Goal: Navigation & Orientation: Find specific page/section

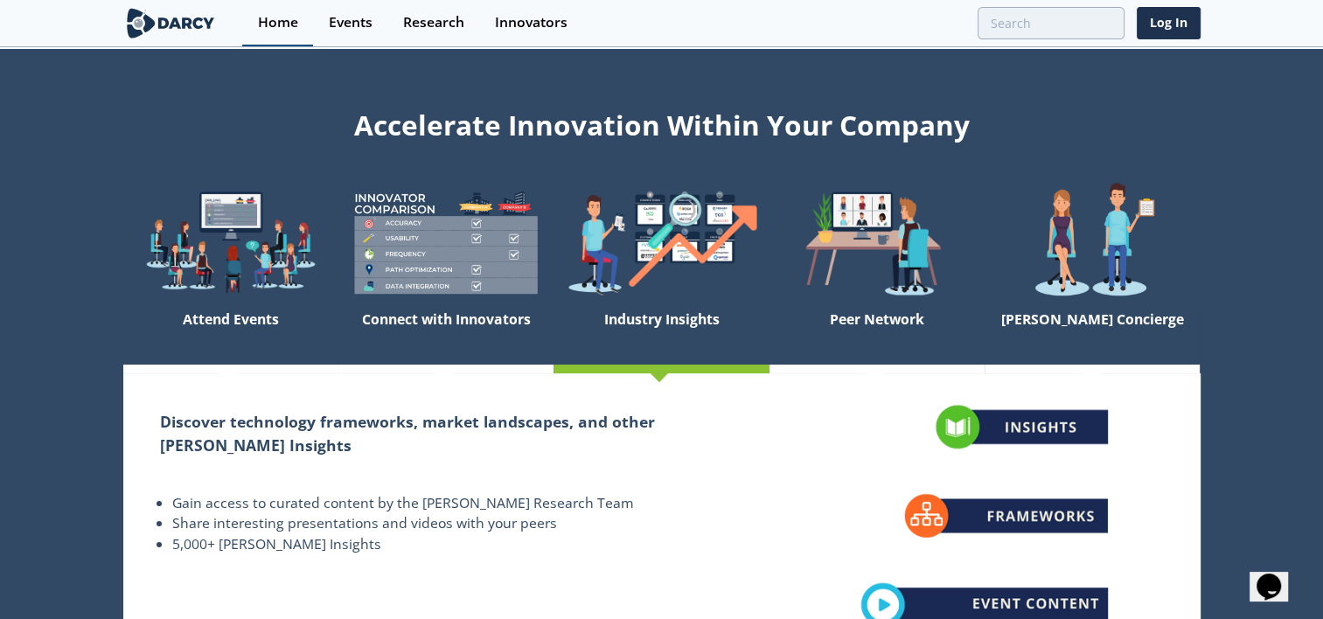
click at [280, 31] on link "Home" at bounding box center [277, 23] width 71 height 46
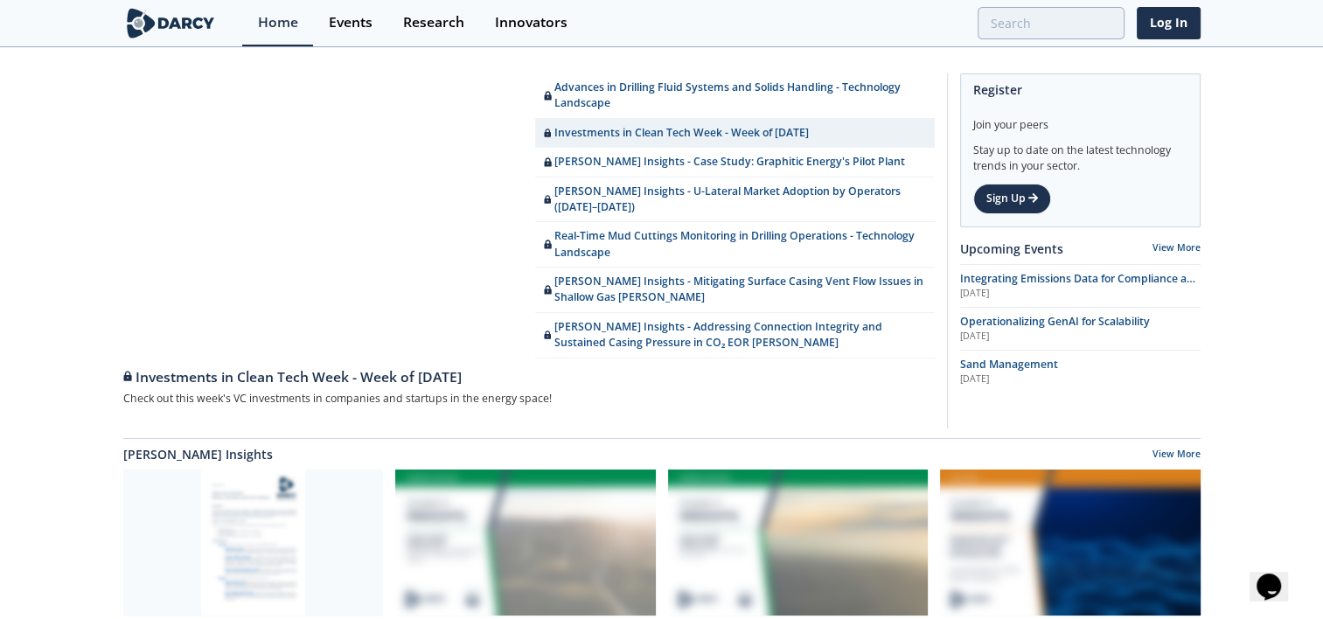
click at [161, 31] on img at bounding box center [170, 23] width 95 height 31
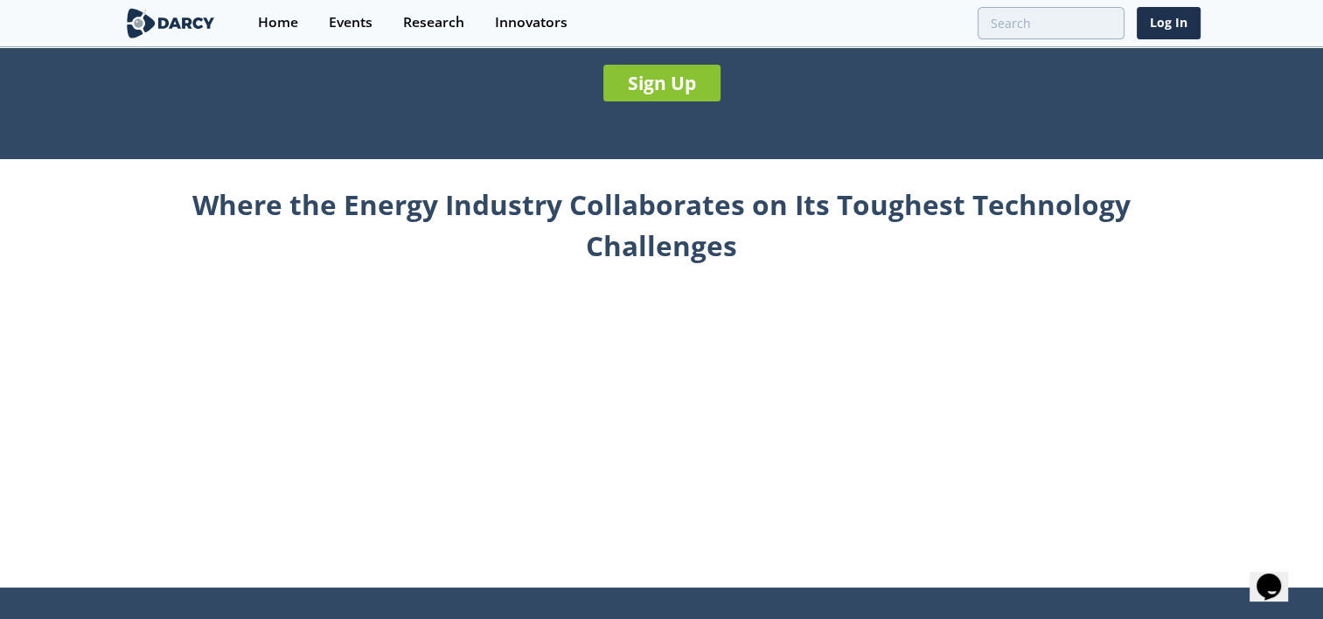
scroll to position [703, 0]
click at [1111, 329] on div "Where the Energy Industry Collaborates on Its Toughest Technology Challenges" at bounding box center [661, 367] width 1077 height 417
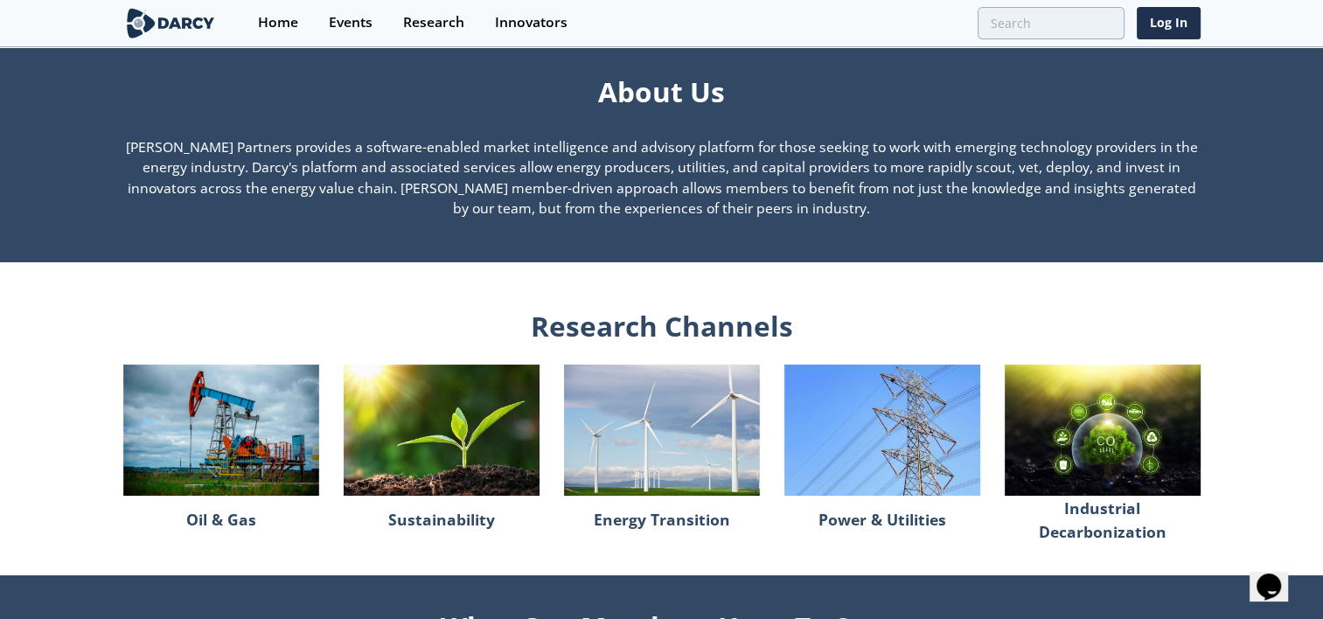
scroll to position [1245, 0]
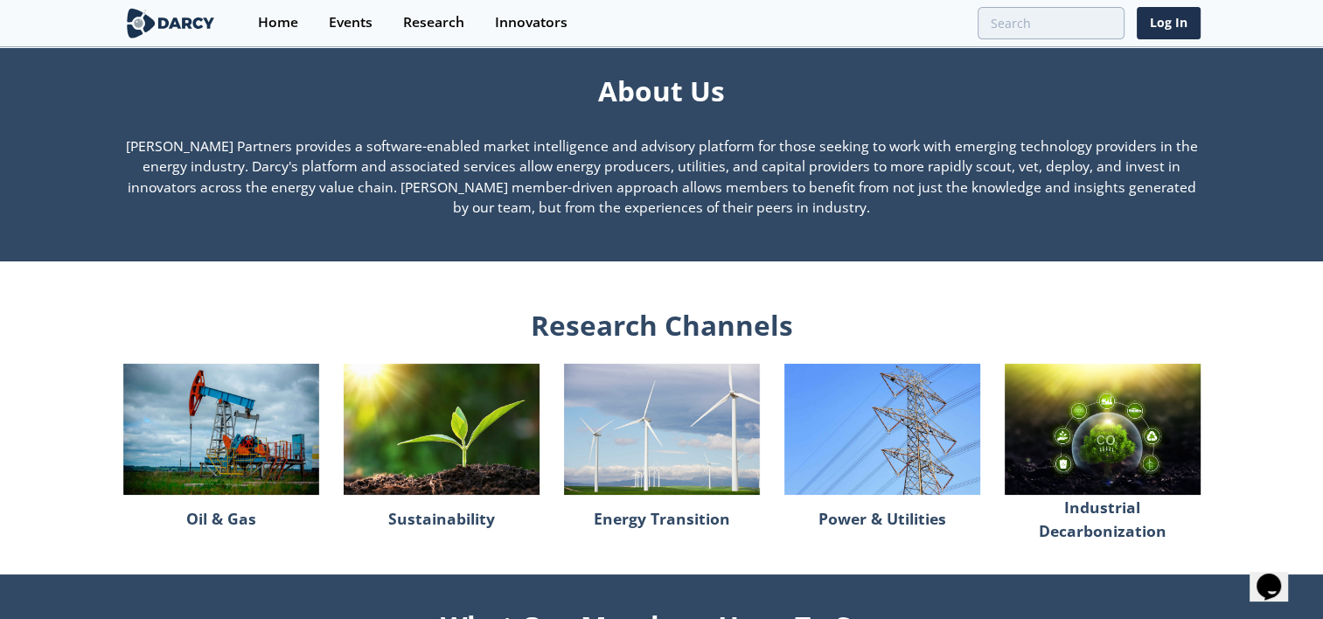
click at [441, 450] on img at bounding box center [442, 429] width 196 height 130
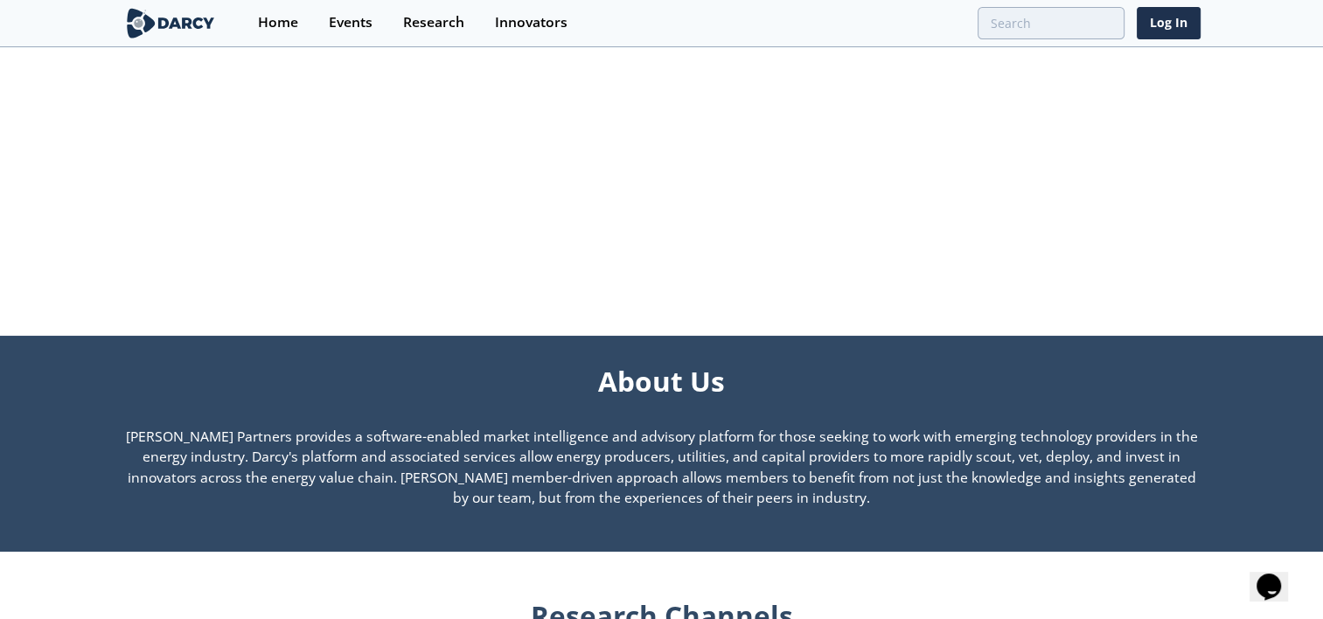
scroll to position [955, 0]
